Goal: Task Accomplishment & Management: Check status

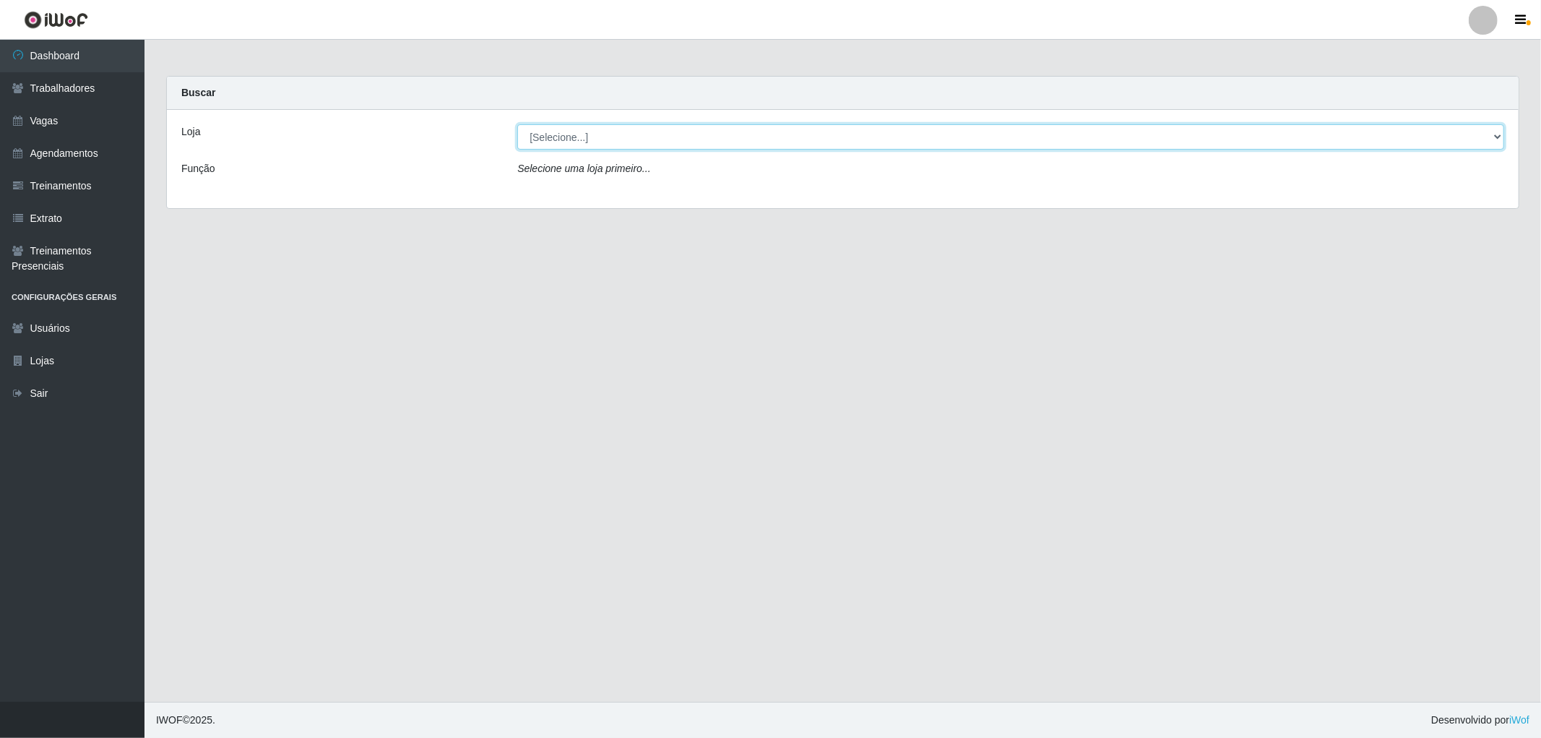
click at [612, 138] on select "[Selecione...] The Pow Pizzaria Delivery - [GEOGRAPHIC_DATA]" at bounding box center [1010, 136] width 987 height 25
select select "322"
click at [517, 124] on select "[Selecione...] The Pow Pizzaria Delivery - [GEOGRAPHIC_DATA]" at bounding box center [1010, 136] width 987 height 25
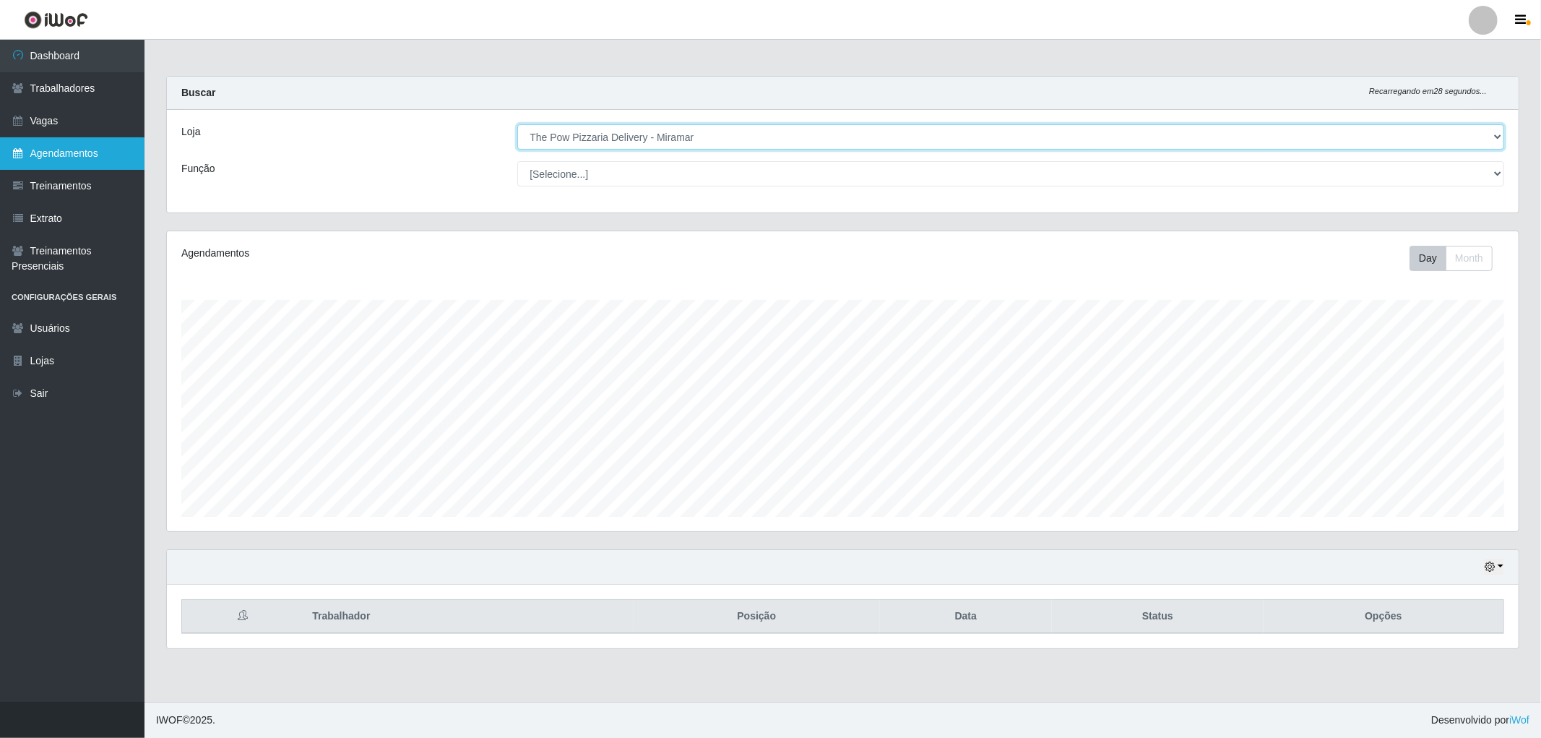
scroll to position [299, 1352]
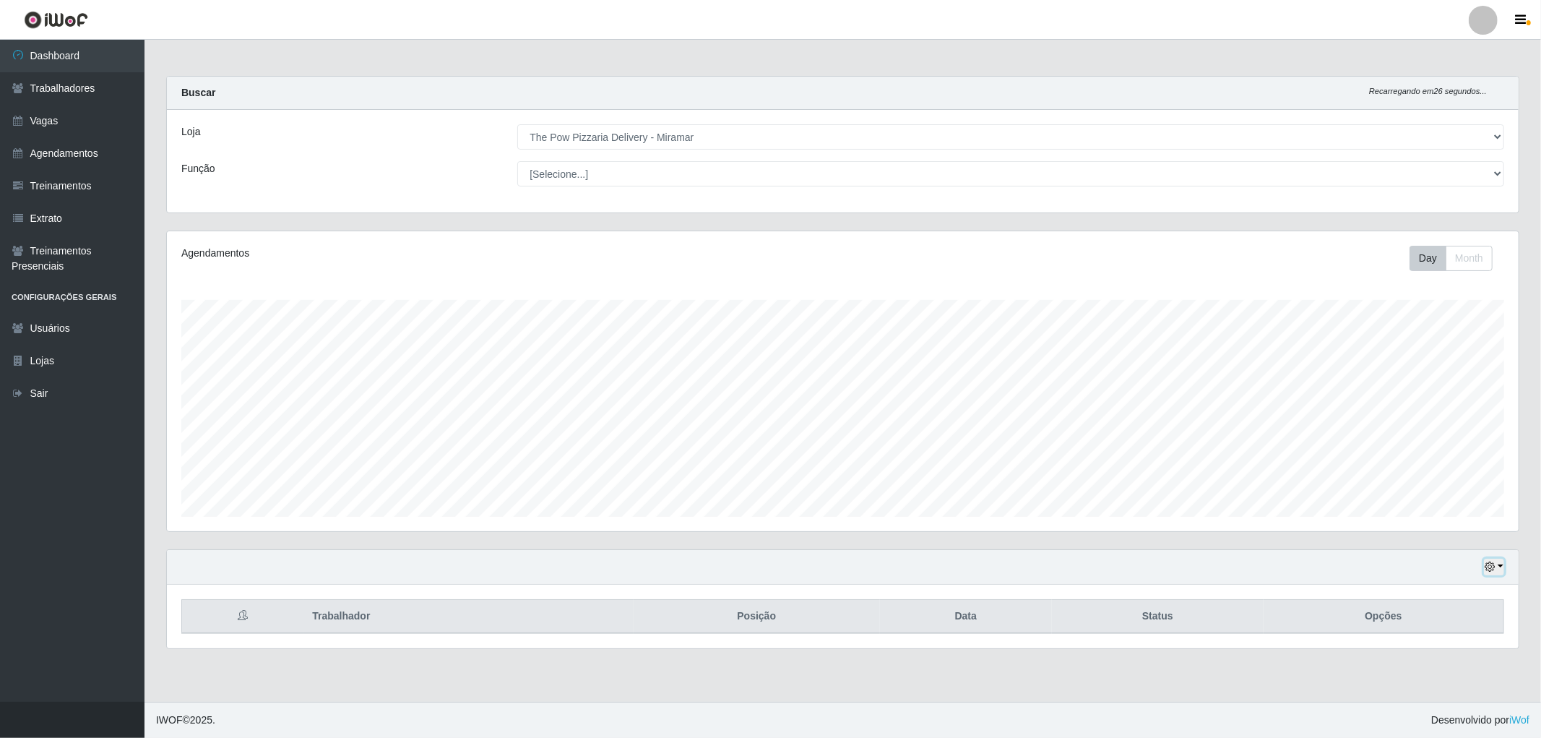
click at [1489, 568] on icon "button" at bounding box center [1490, 566] width 10 height 10
click at [90, 145] on link "Agendamentos" at bounding box center [72, 153] width 145 height 33
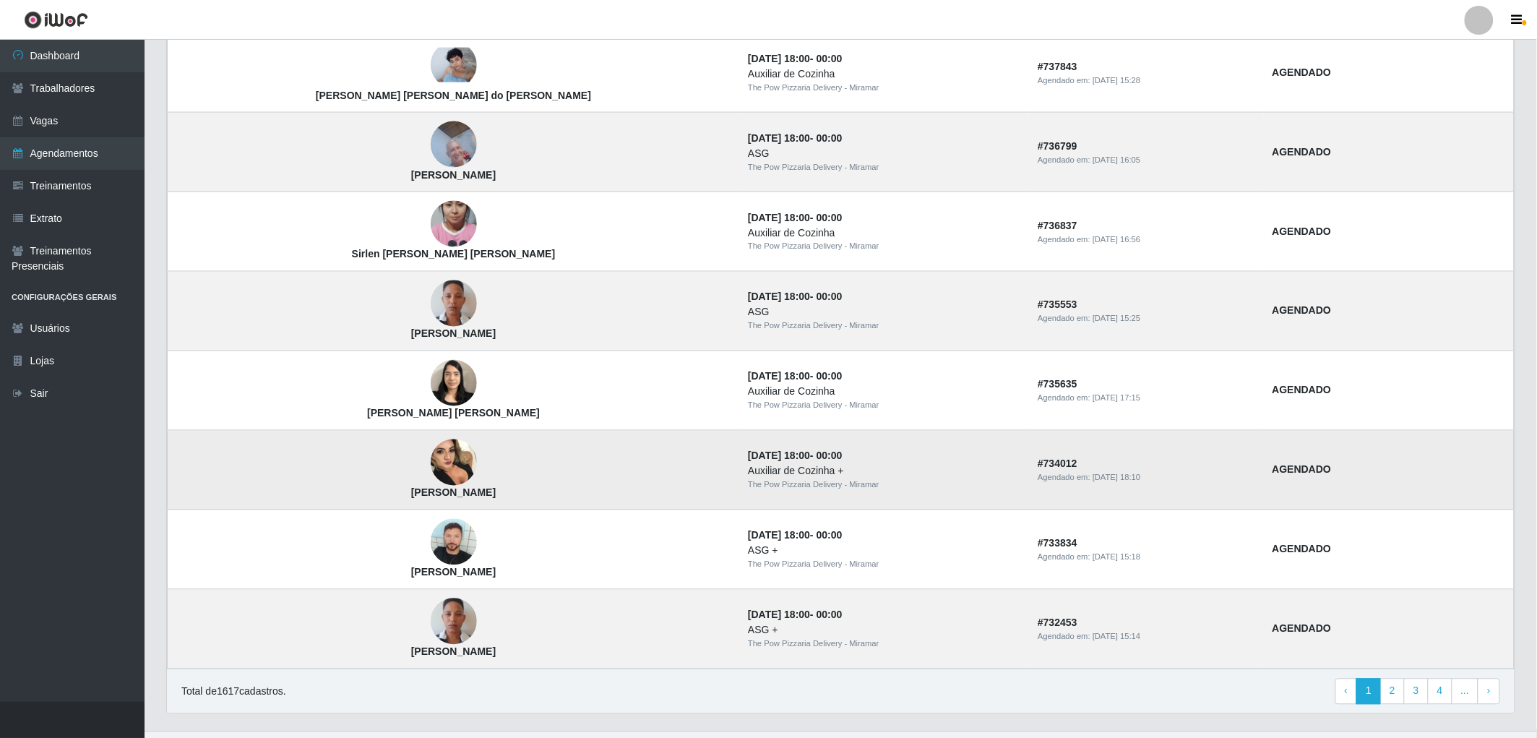
scroll to position [771, 0]
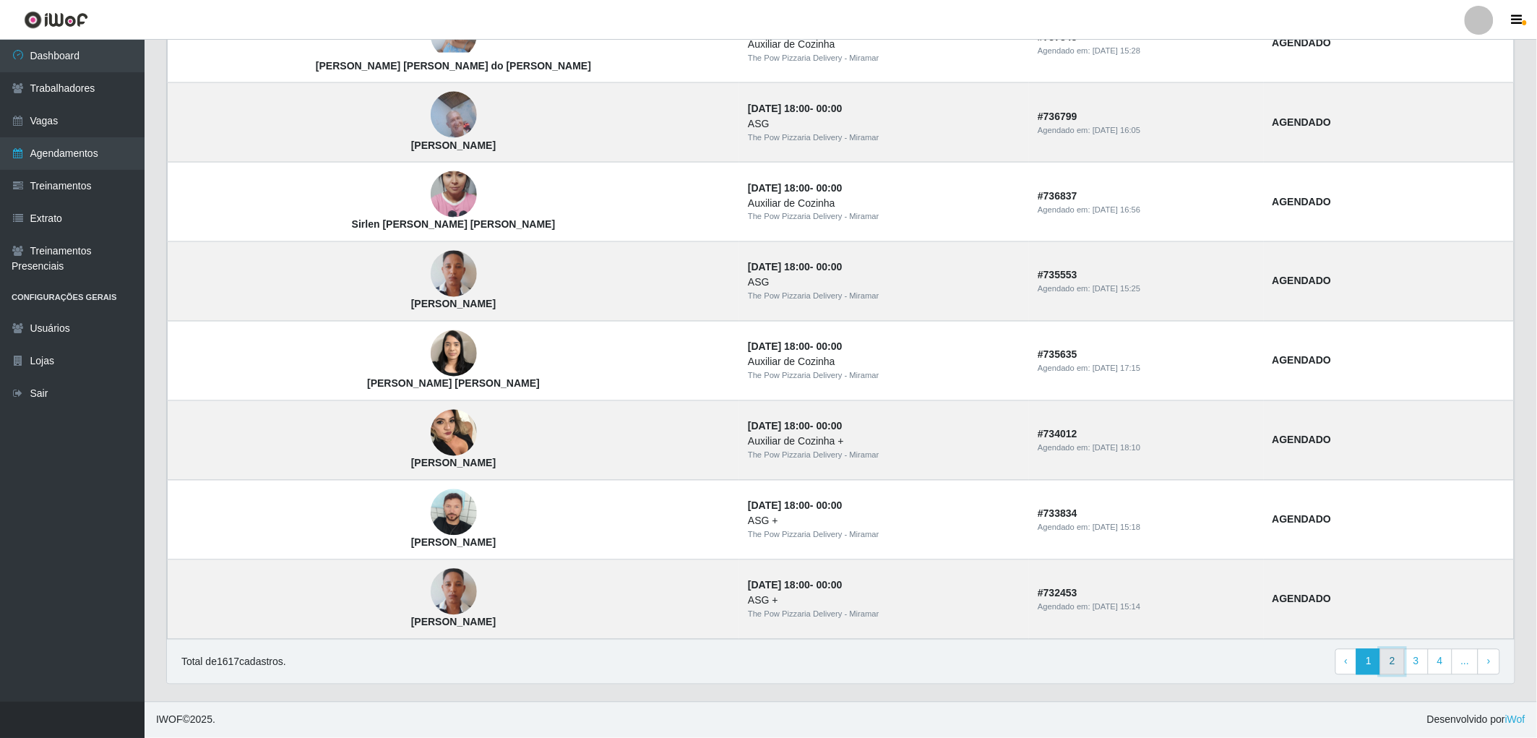
click at [1397, 663] on link "2" at bounding box center [1392, 662] width 25 height 26
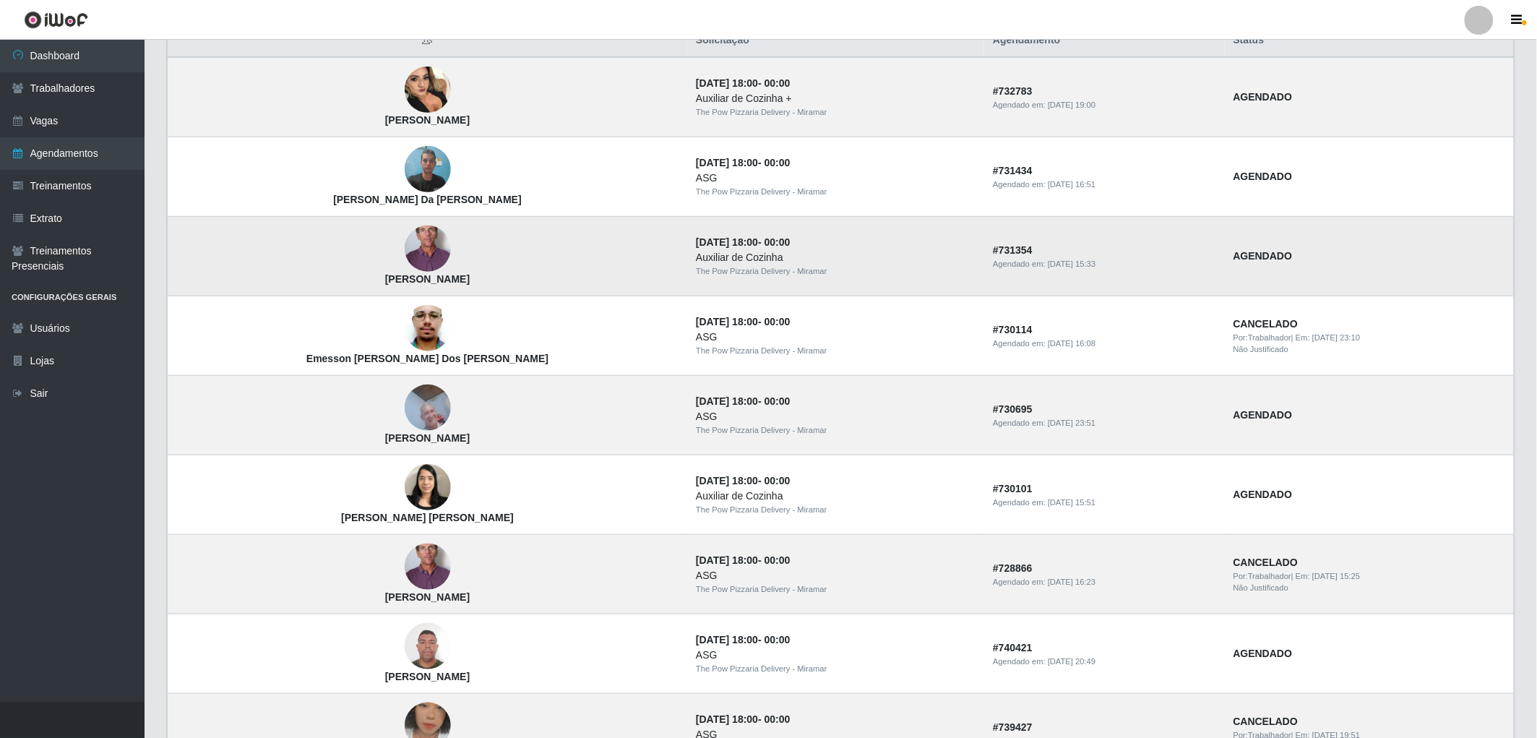
scroll to position [160, 0]
click at [405, 405] on img at bounding box center [428, 406] width 46 height 61
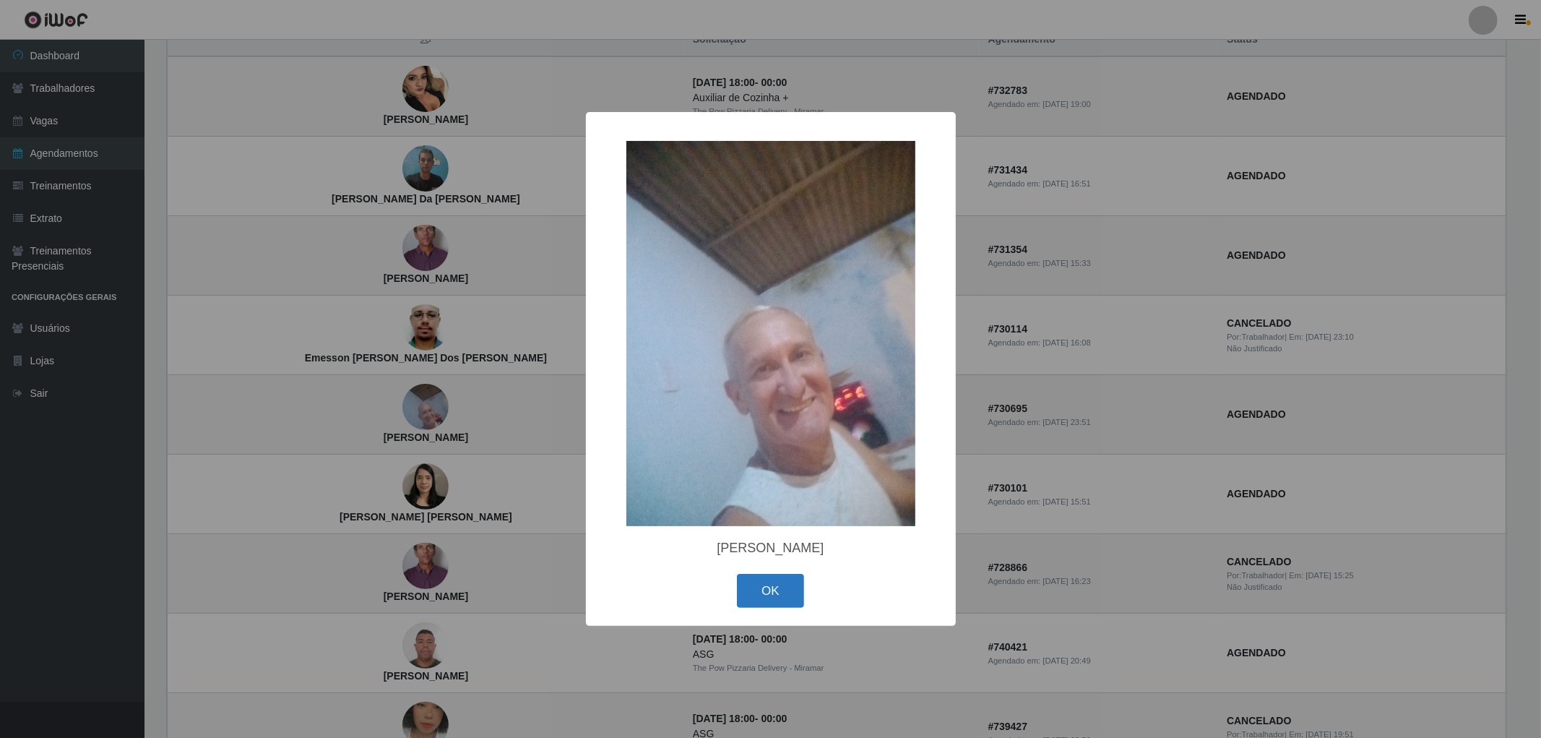
click at [769, 593] on button "OK" at bounding box center [770, 591] width 67 height 34
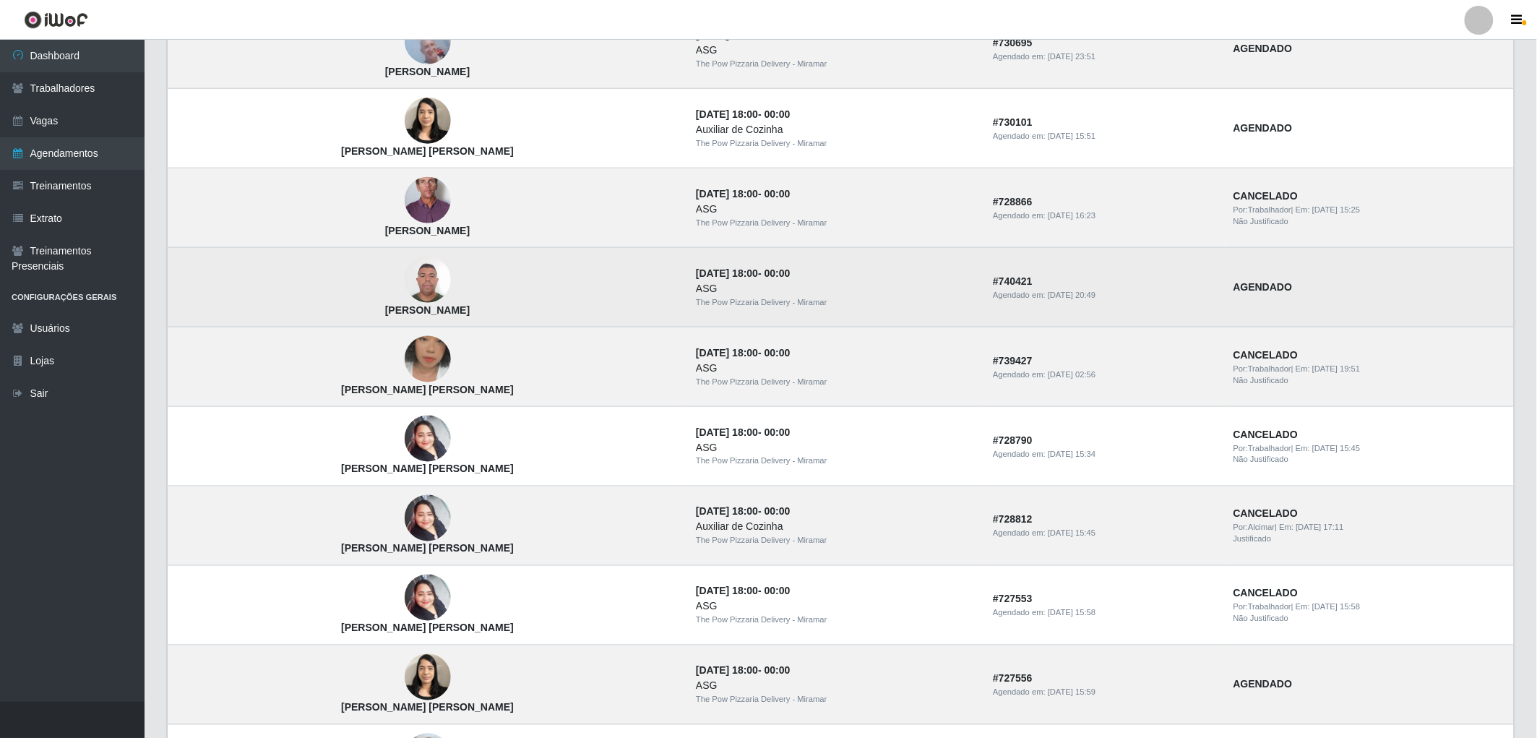
scroll to position [561, 0]
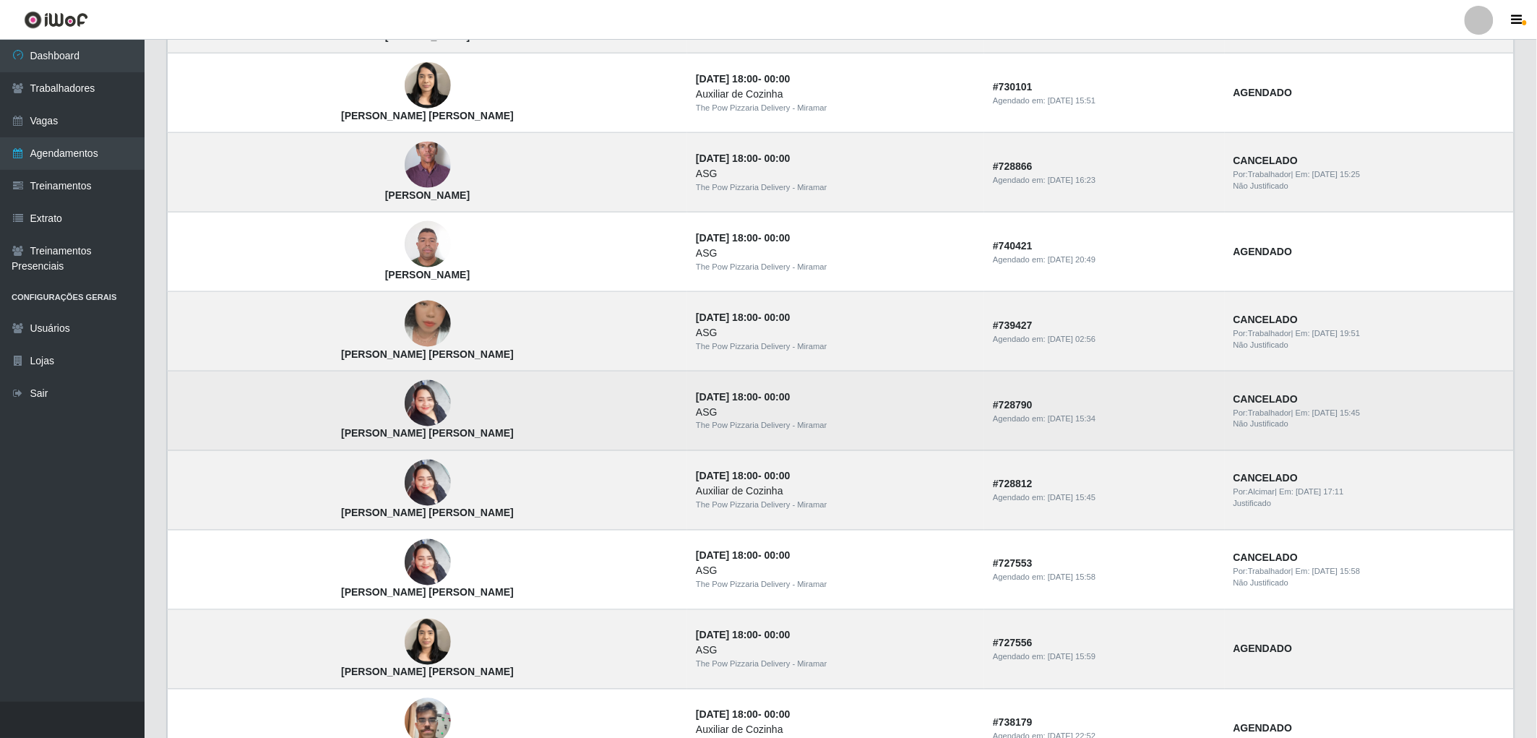
click at [405, 401] on img at bounding box center [428, 403] width 46 height 61
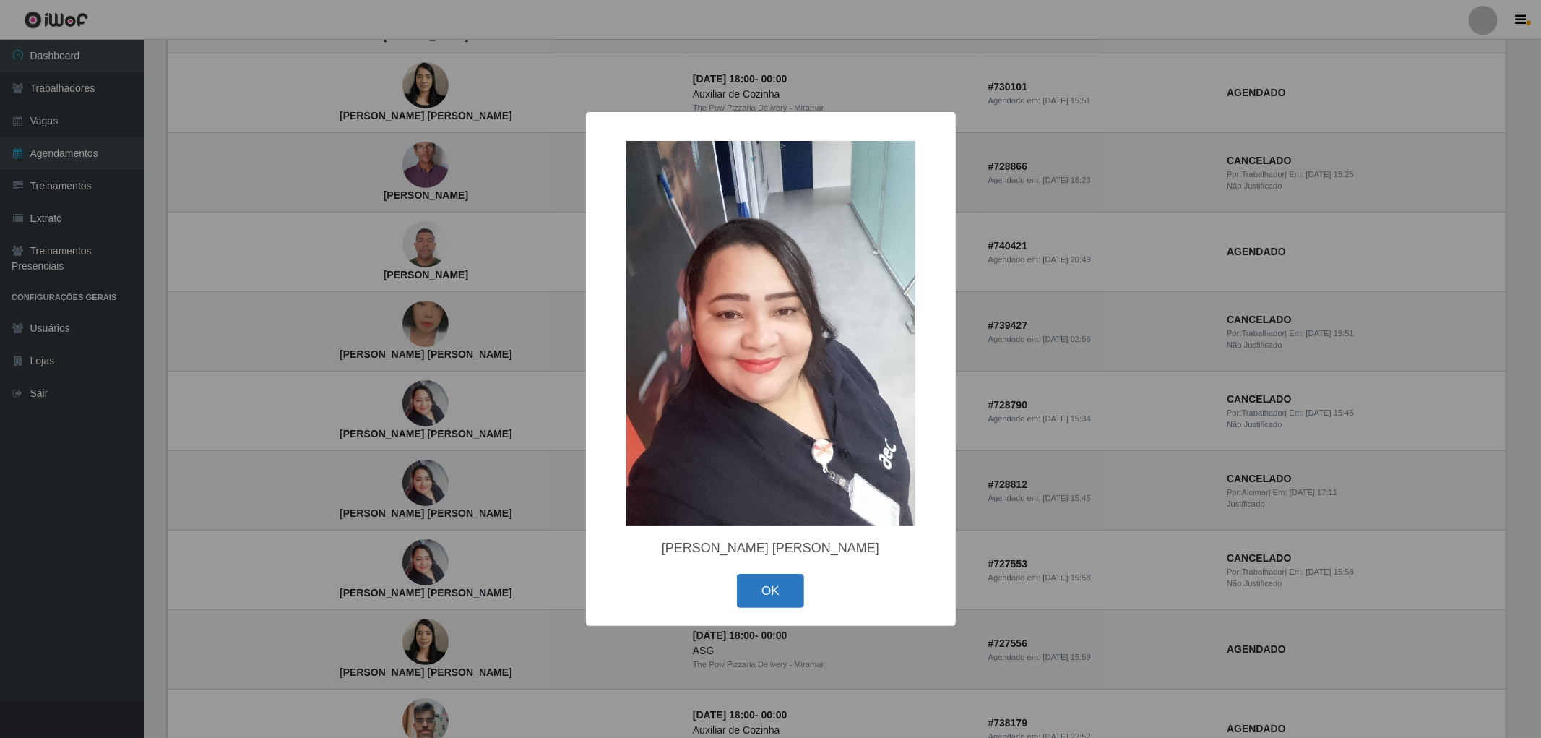
click at [776, 594] on button "OK" at bounding box center [770, 591] width 67 height 34
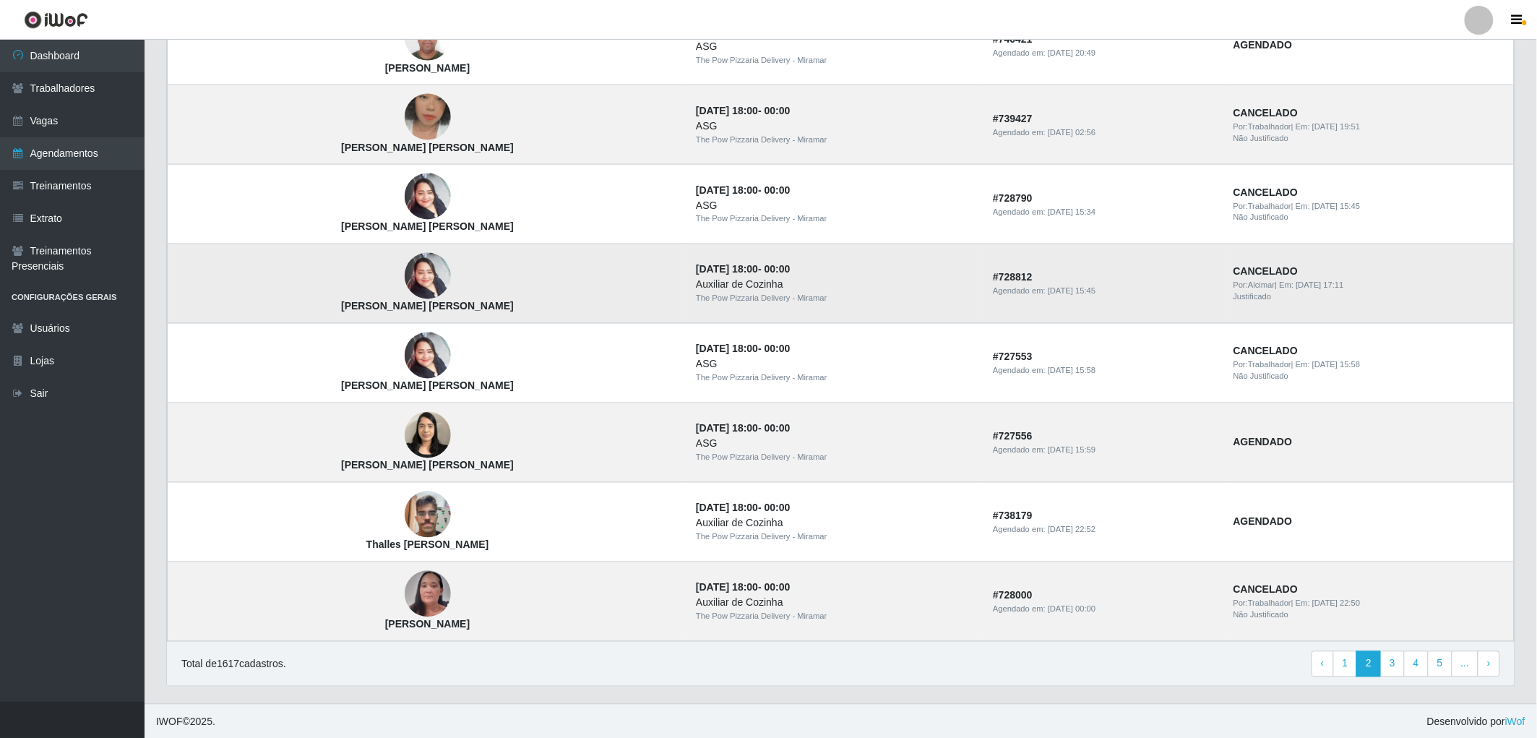
scroll to position [771, 0]
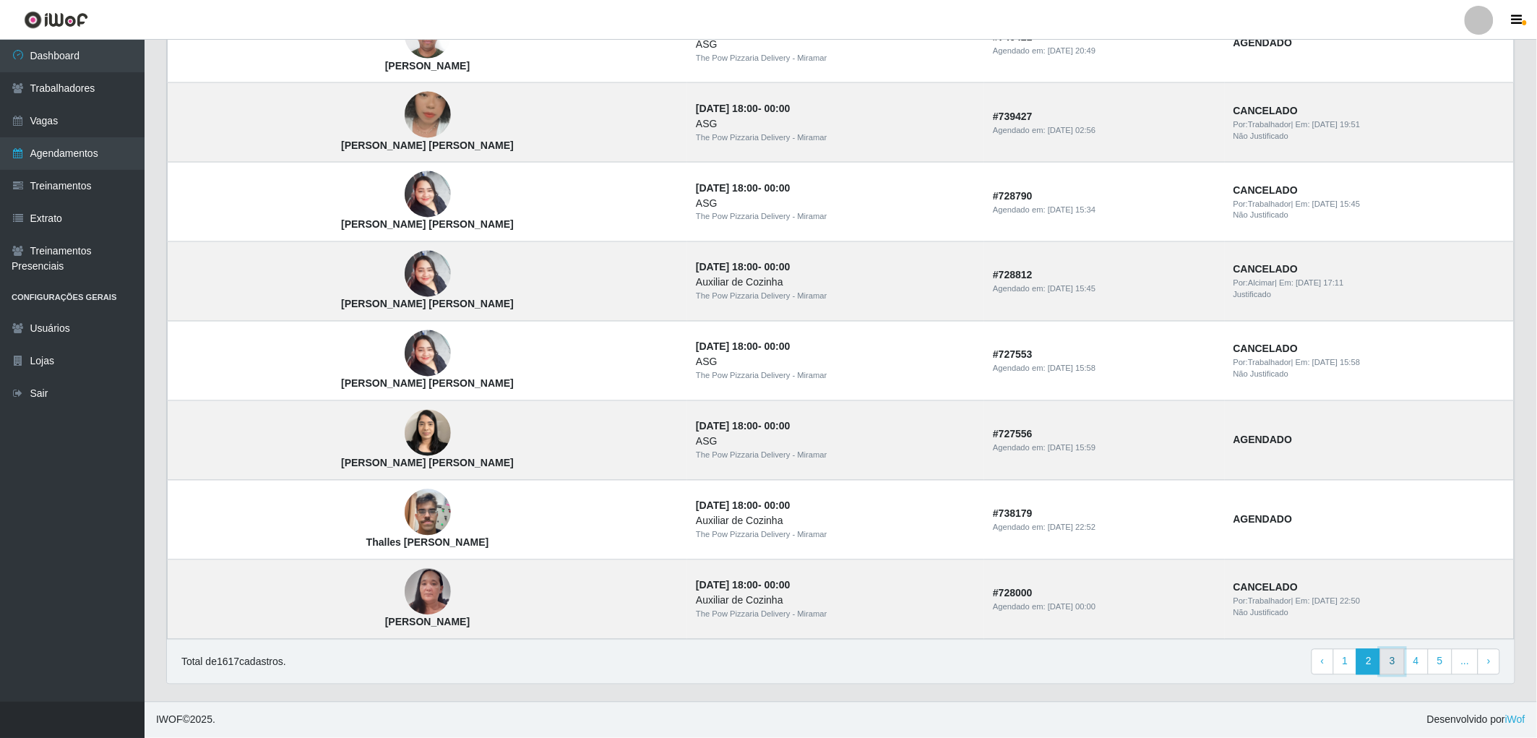
click at [1391, 663] on link "3" at bounding box center [1392, 662] width 25 height 26
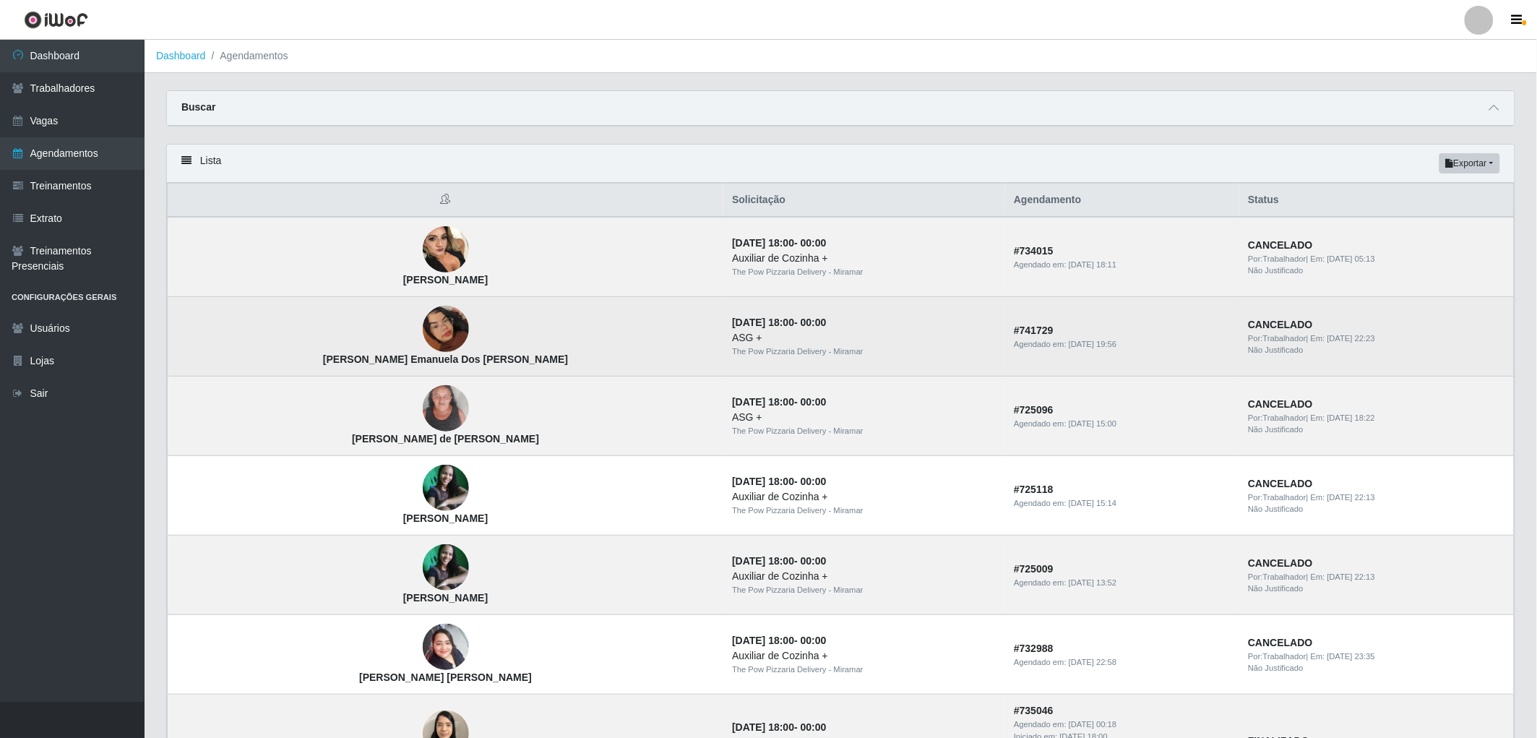
click at [423, 325] on img at bounding box center [446, 329] width 46 height 82
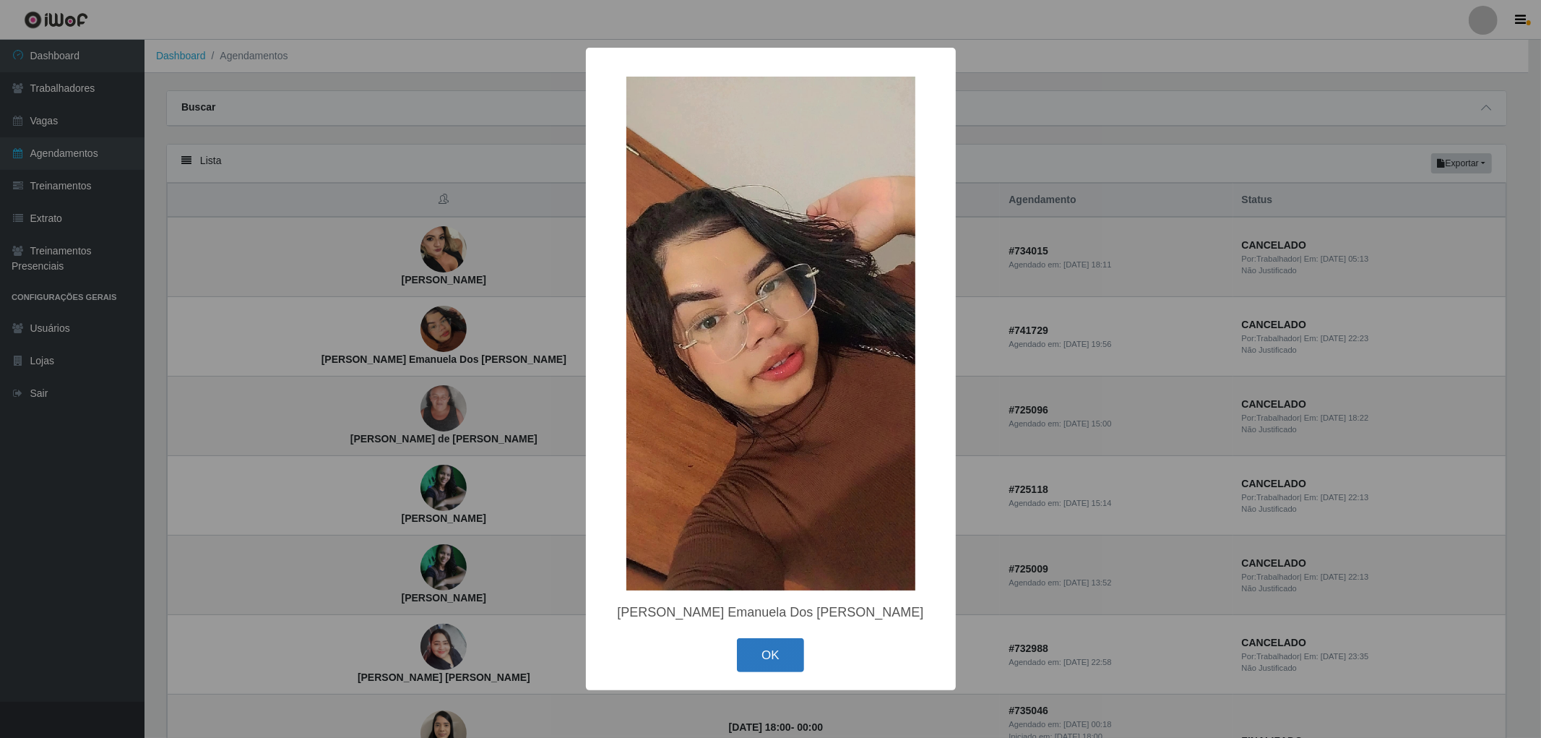
click at [777, 655] on button "OK" at bounding box center [770, 655] width 67 height 34
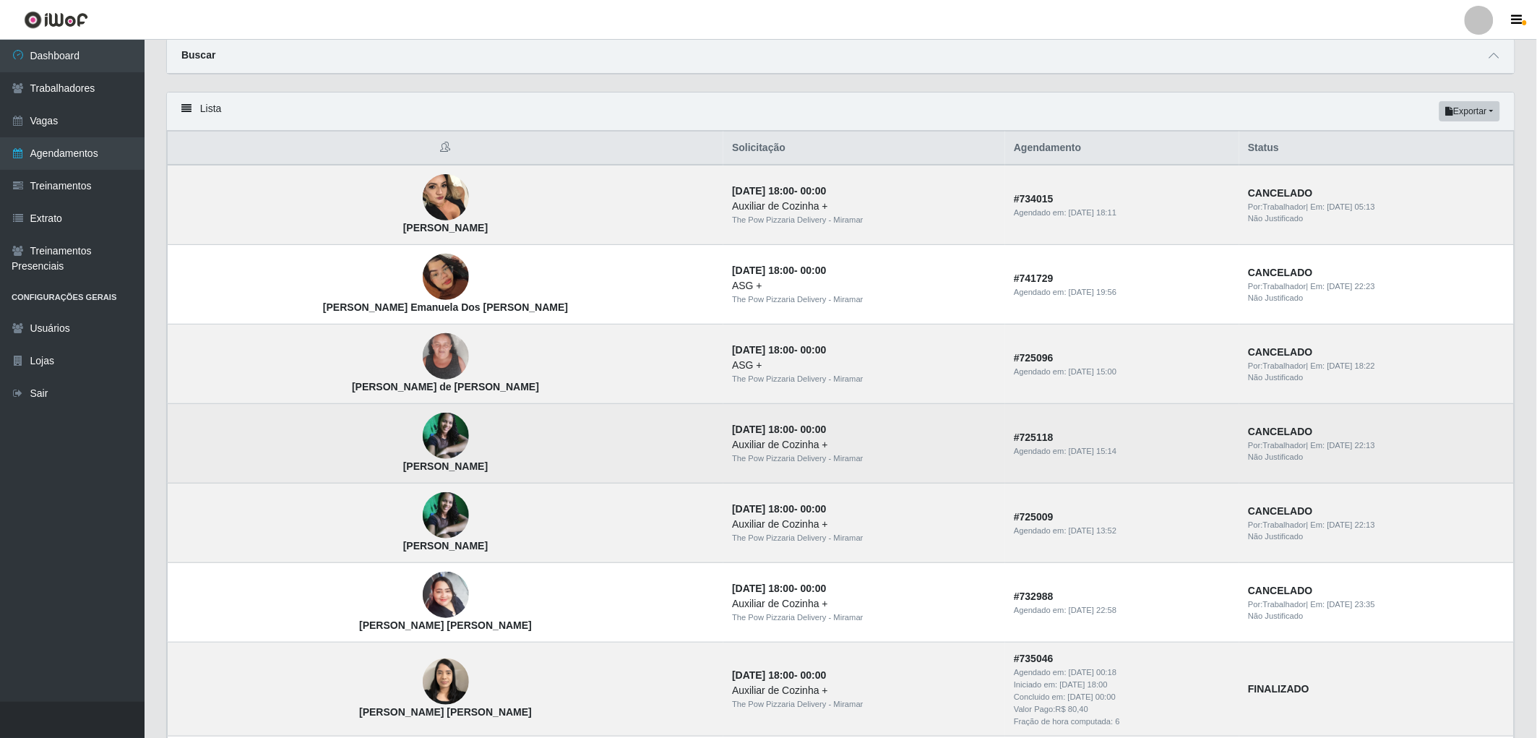
scroll to position [160, 0]
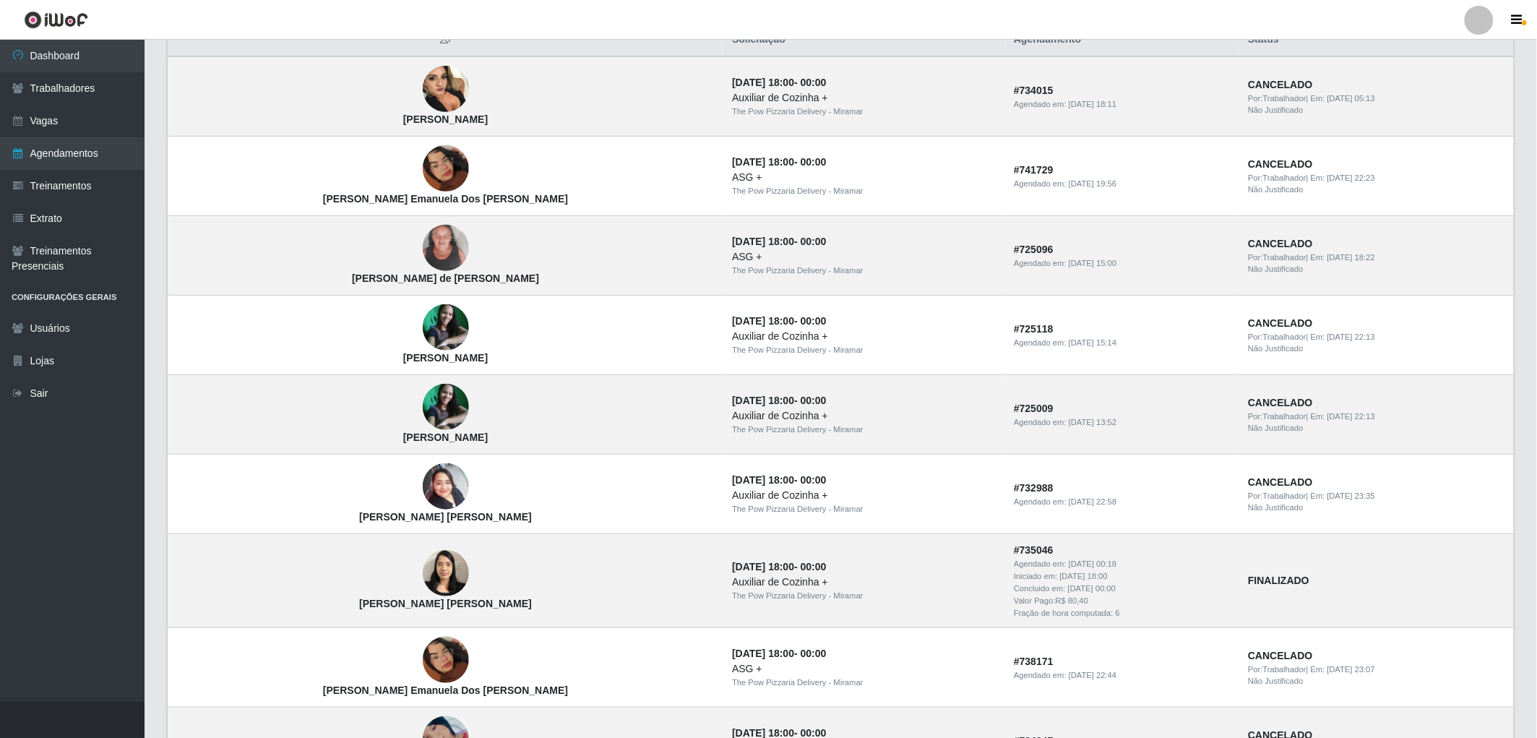
click at [62, 17] on img at bounding box center [56, 20] width 64 height 18
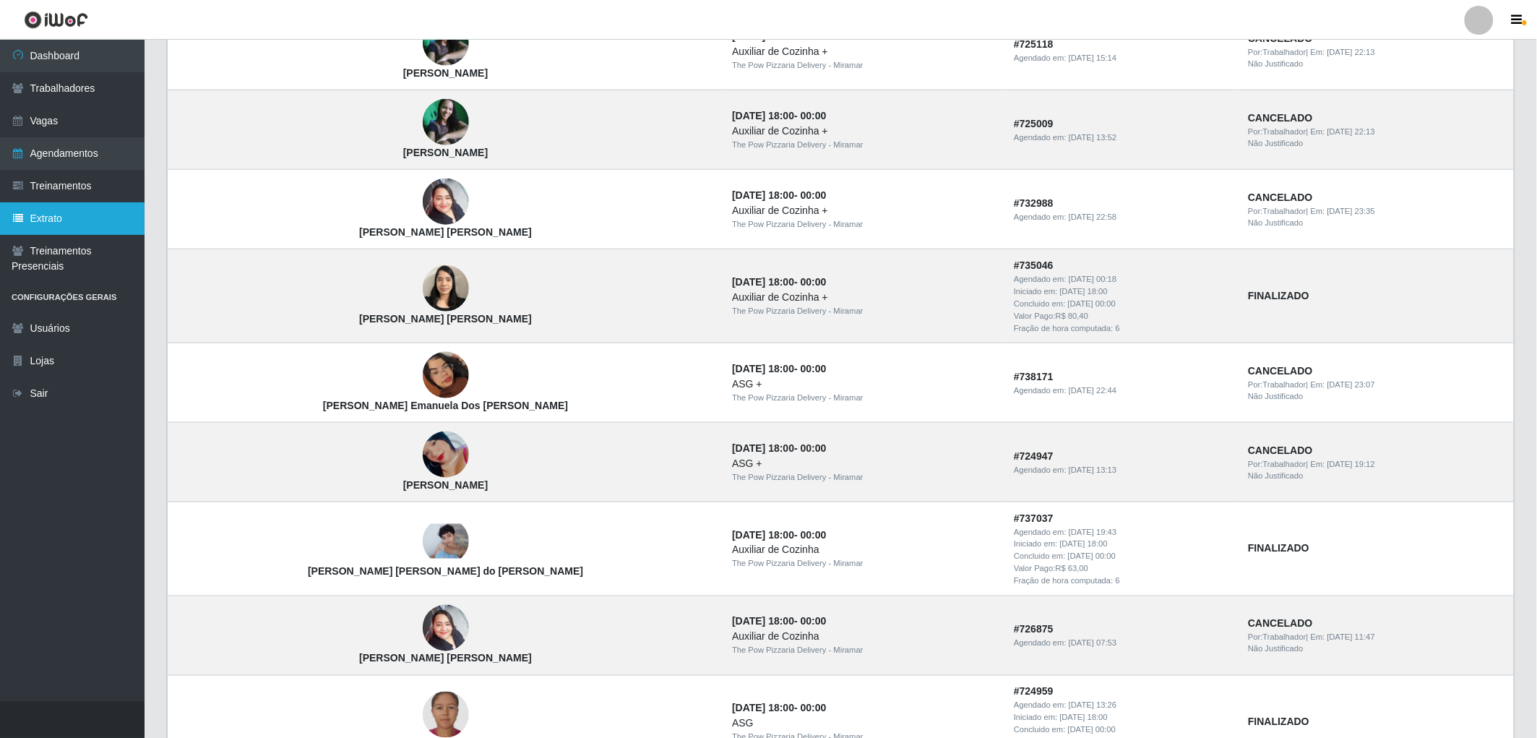
scroll to position [241, 0]
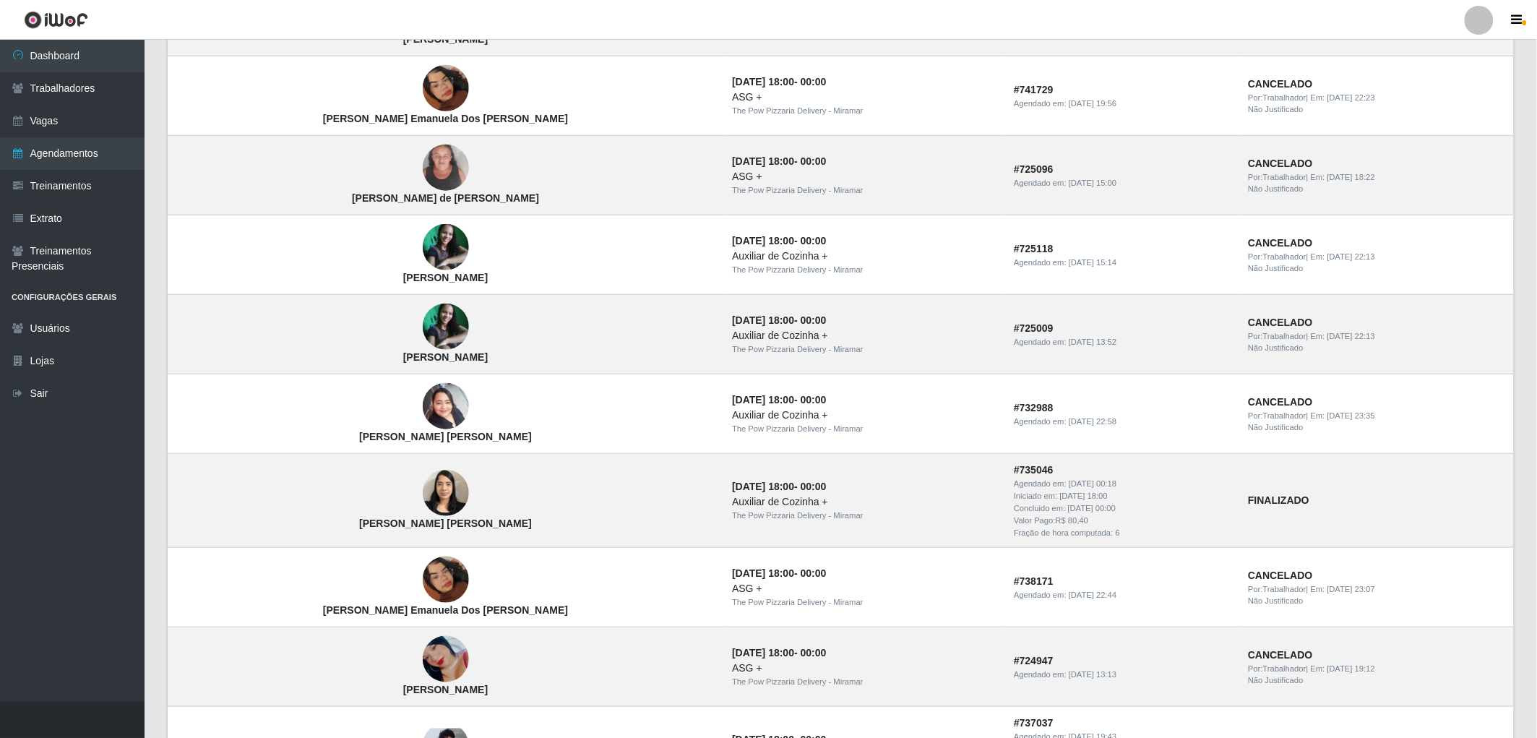
click at [58, 16] on img at bounding box center [56, 20] width 64 height 18
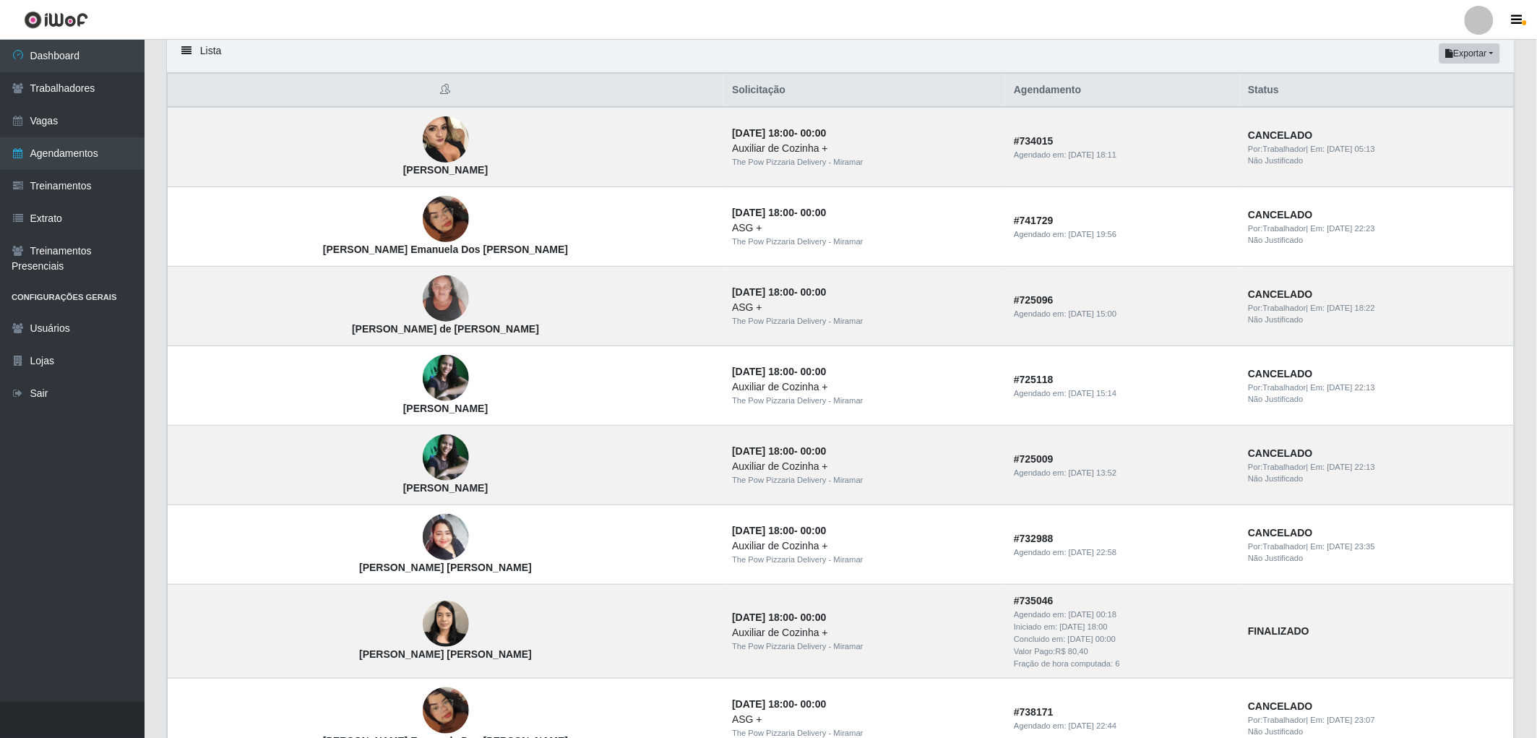
scroll to position [0, 0]
